Goal: Check status

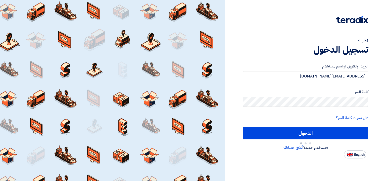
type input "Sign in"
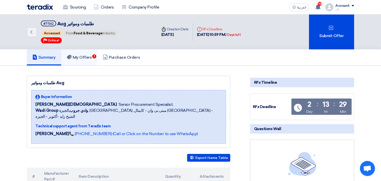
click at [86, 56] on h5 "My Offers 1" at bounding box center [79, 57] width 25 height 5
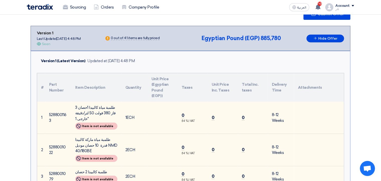
scroll to position [81, 0]
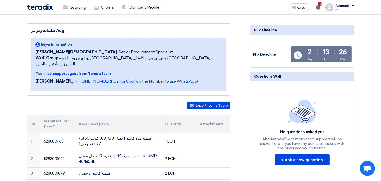
scroll to position [54, 0]
